Goal: Navigation & Orientation: Find specific page/section

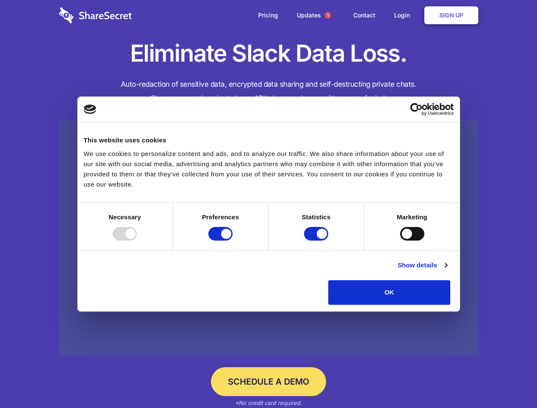
click at [137, 241] on div at bounding box center [125, 234] width 24 height 14
click at [232, 241] on input "Preferences" at bounding box center [220, 234] width 24 height 14
checkbox input "false"
click at [317, 241] on input "Statistics" at bounding box center [316, 234] width 24 height 14
checkbox input "false"
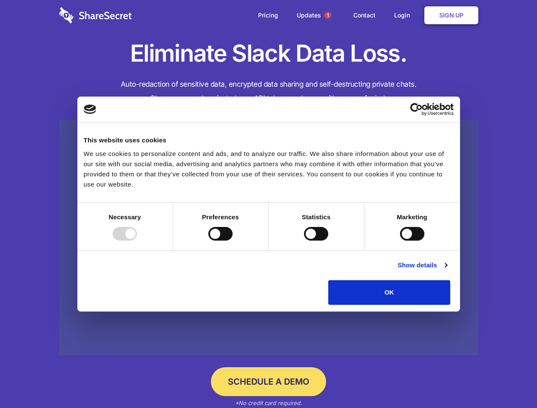
click at [400, 241] on input "Marketing" at bounding box center [412, 234] width 24 height 14
checkbox input "true"
click at [447, 270] on link "Show details" at bounding box center [421, 265] width 49 height 10
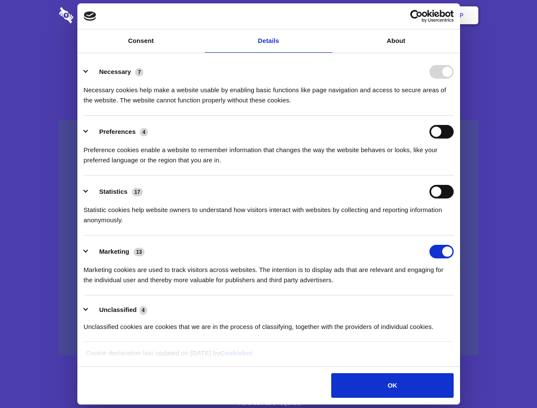
click at [453, 116] on li "Necessary 7 Necessary cookies help make a website usable by enabling basic func…" at bounding box center [269, 86] width 370 height 60
click at [327, 15] on span "1" at bounding box center [327, 15] width 7 height 7
